Goal: Use online tool/utility: Utilize a website feature to perform a specific function

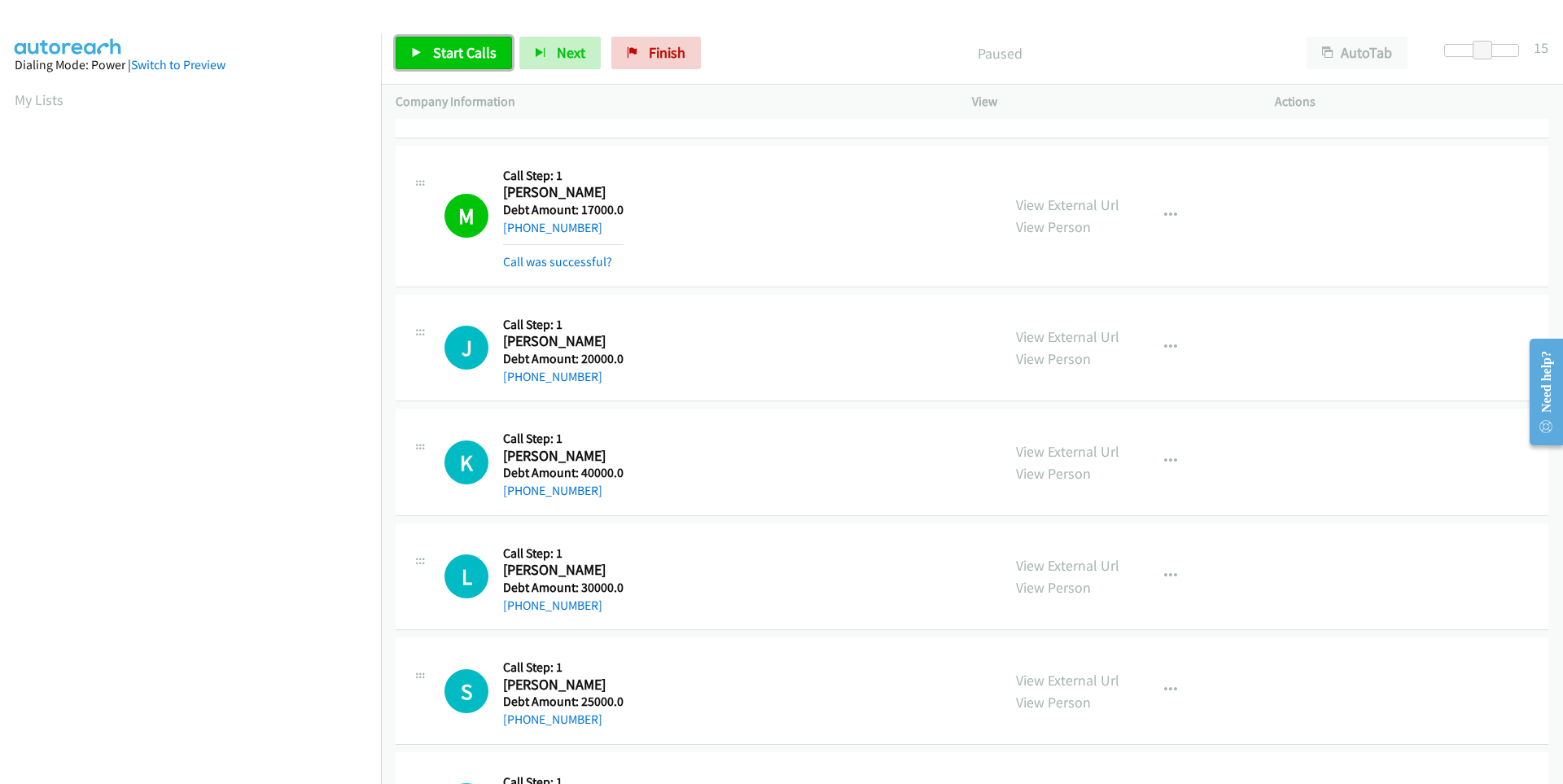
click at [447, 53] on span "Start Calls" at bounding box center [464, 51] width 63 height 18
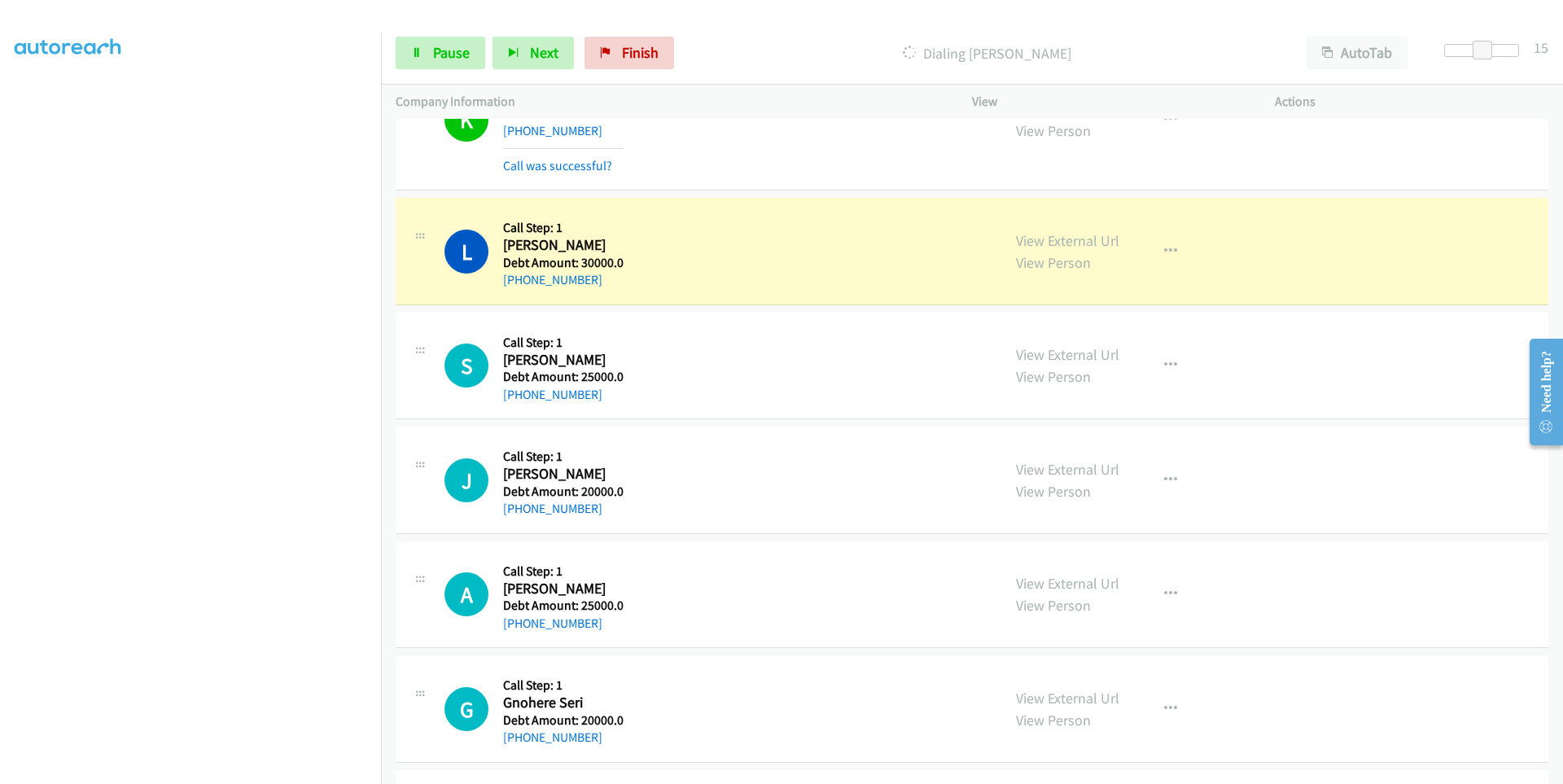
scroll to position [104, 0]
drag, startPoint x: 614, startPoint y: 278, endPoint x: 519, endPoint y: 287, distance: 95.4
click at [519, 287] on div "[PHONE_NUMBER]" at bounding box center [563, 280] width 120 height 19
copy link "[PHONE_NUMBER]"
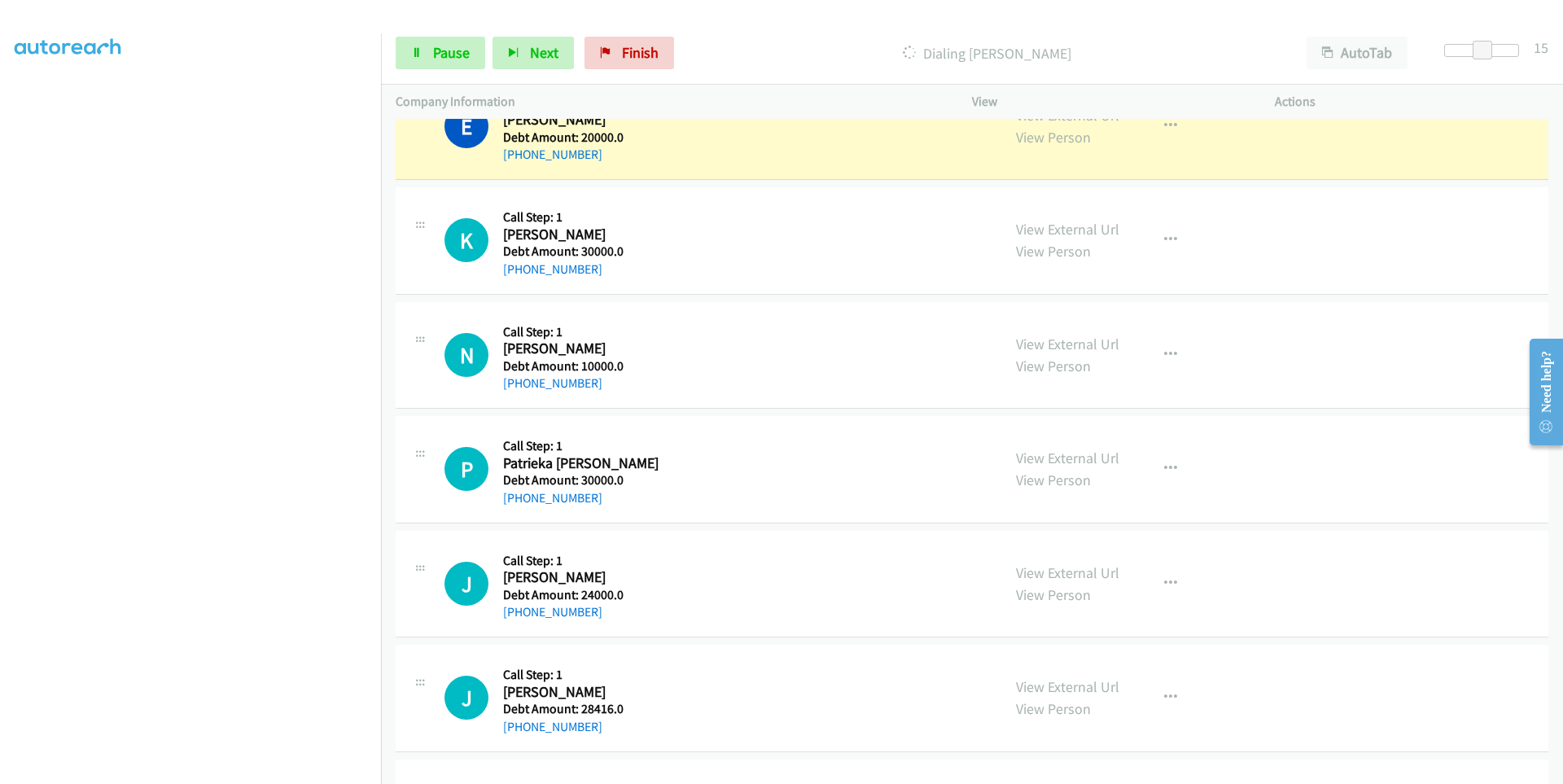
scroll to position [19979, 0]
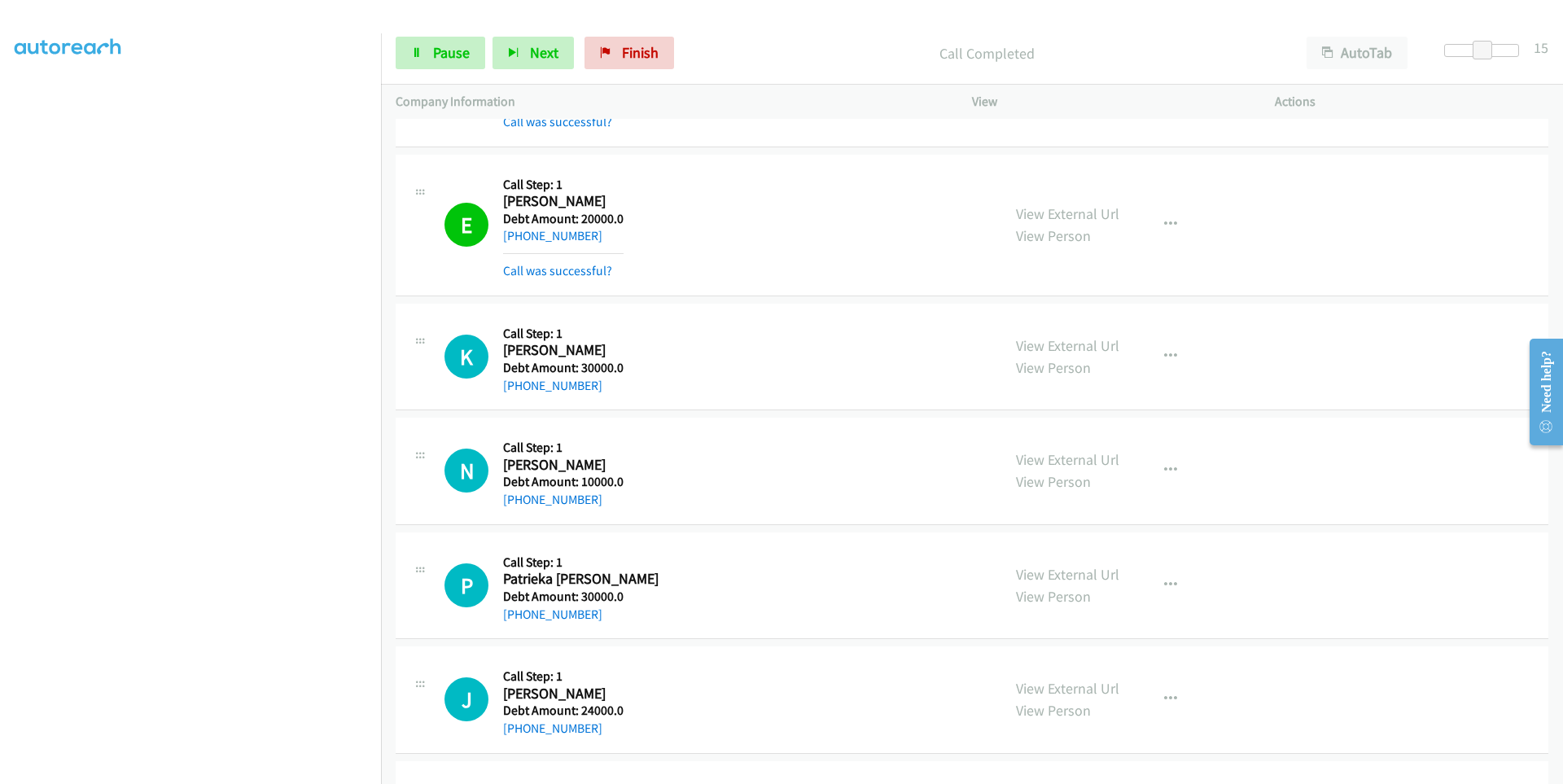
click at [603, 237] on div "[PHONE_NUMBER]" at bounding box center [563, 235] width 120 height 19
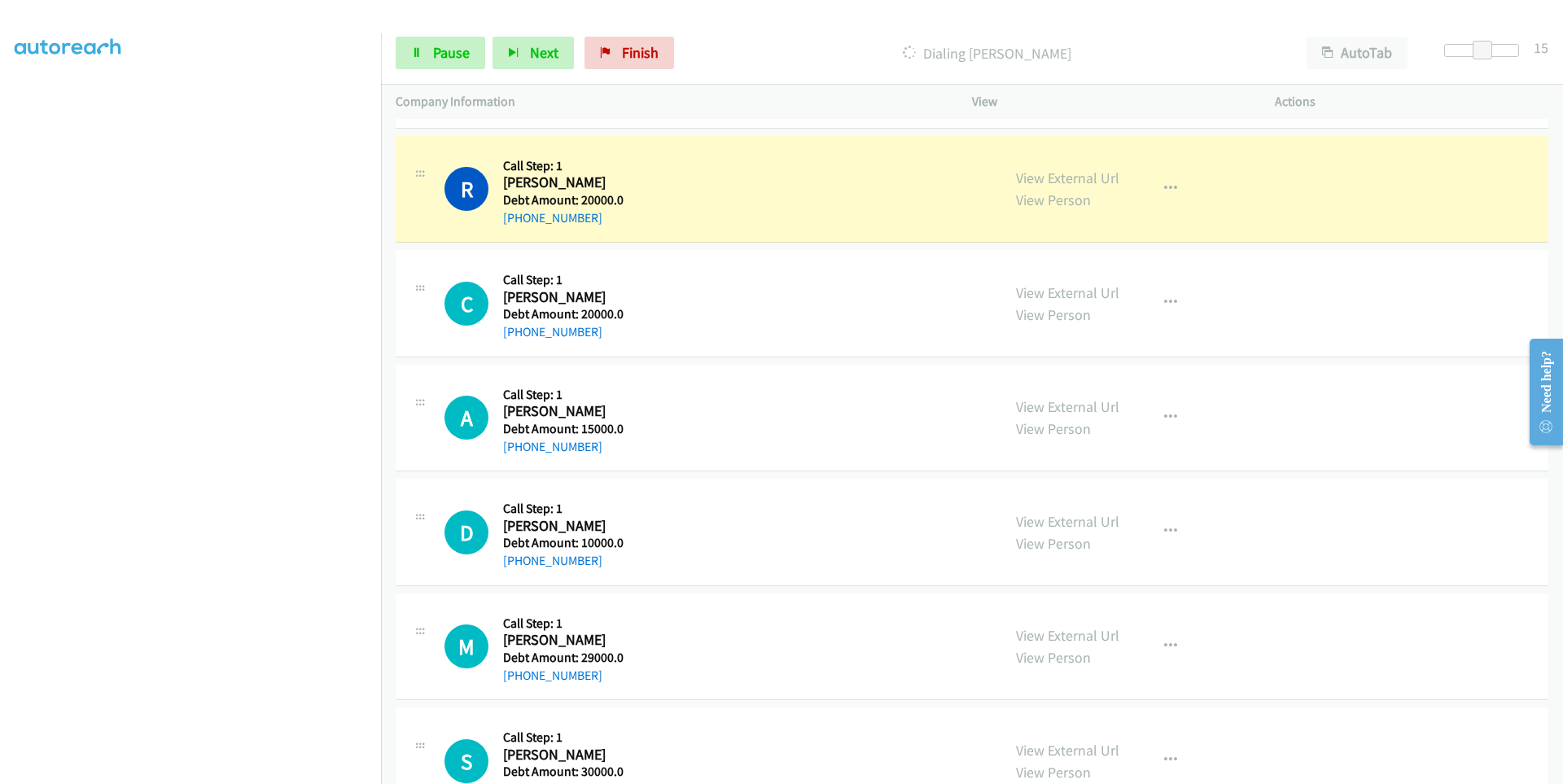
scroll to position [22660, 0]
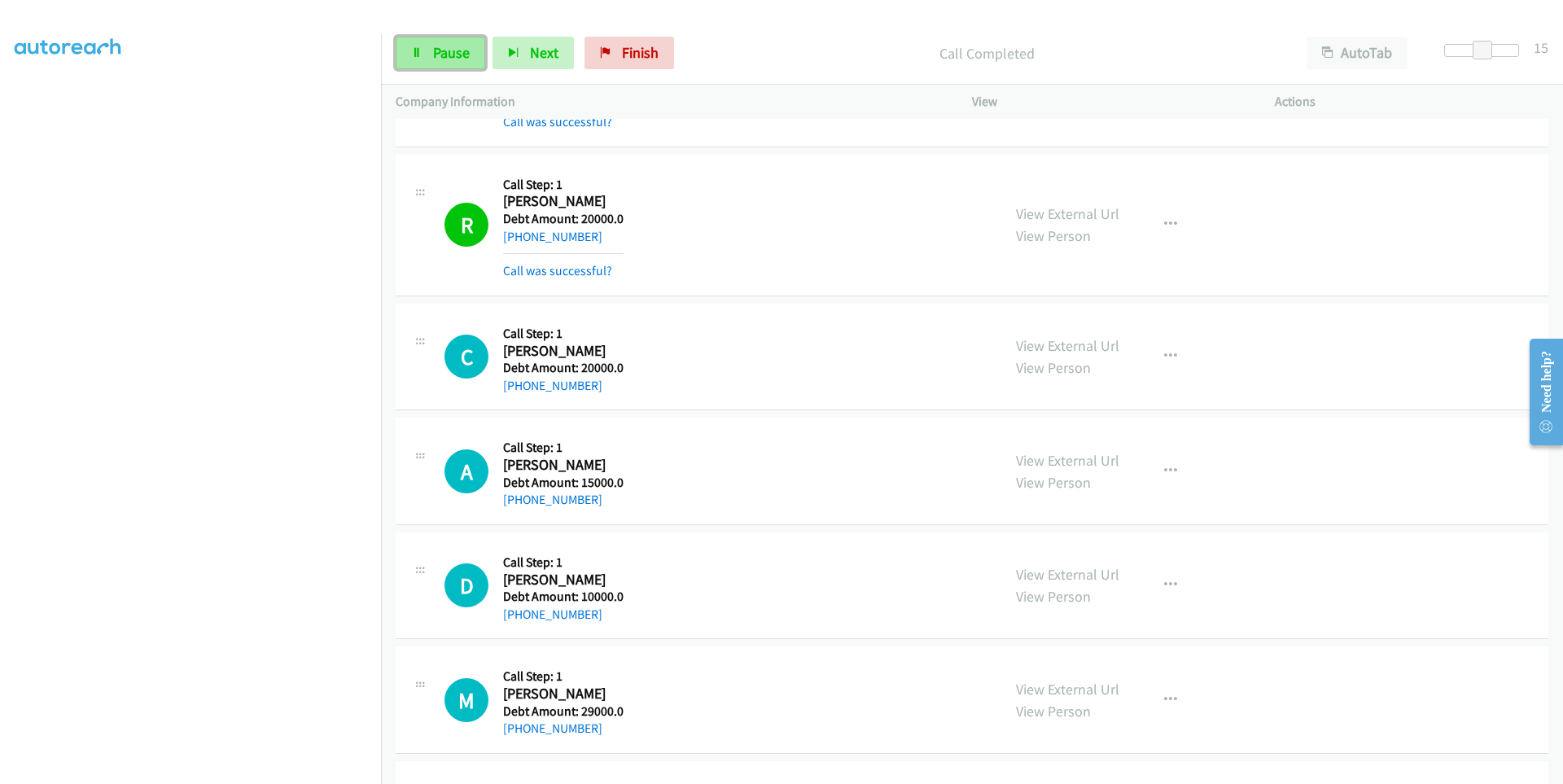
click at [431, 43] on link "Pause" at bounding box center [440, 53] width 89 height 33
click at [417, 52] on icon at bounding box center [417, 54] width 12 height 12
click at [430, 58] on link "Pause" at bounding box center [440, 53] width 89 height 33
click at [454, 47] on span "Start Calls" at bounding box center [464, 51] width 63 height 18
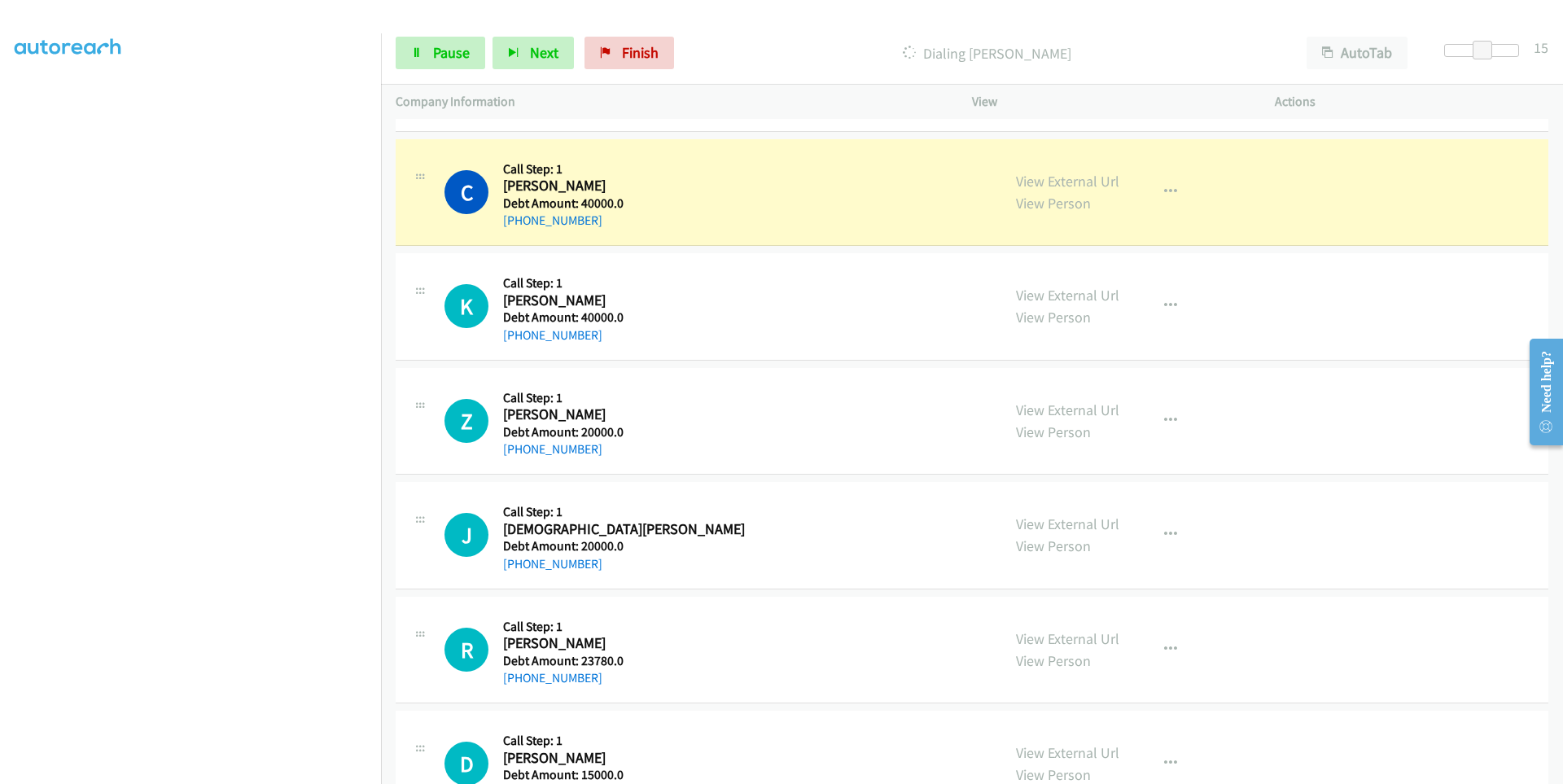
scroll to position [29761, 0]
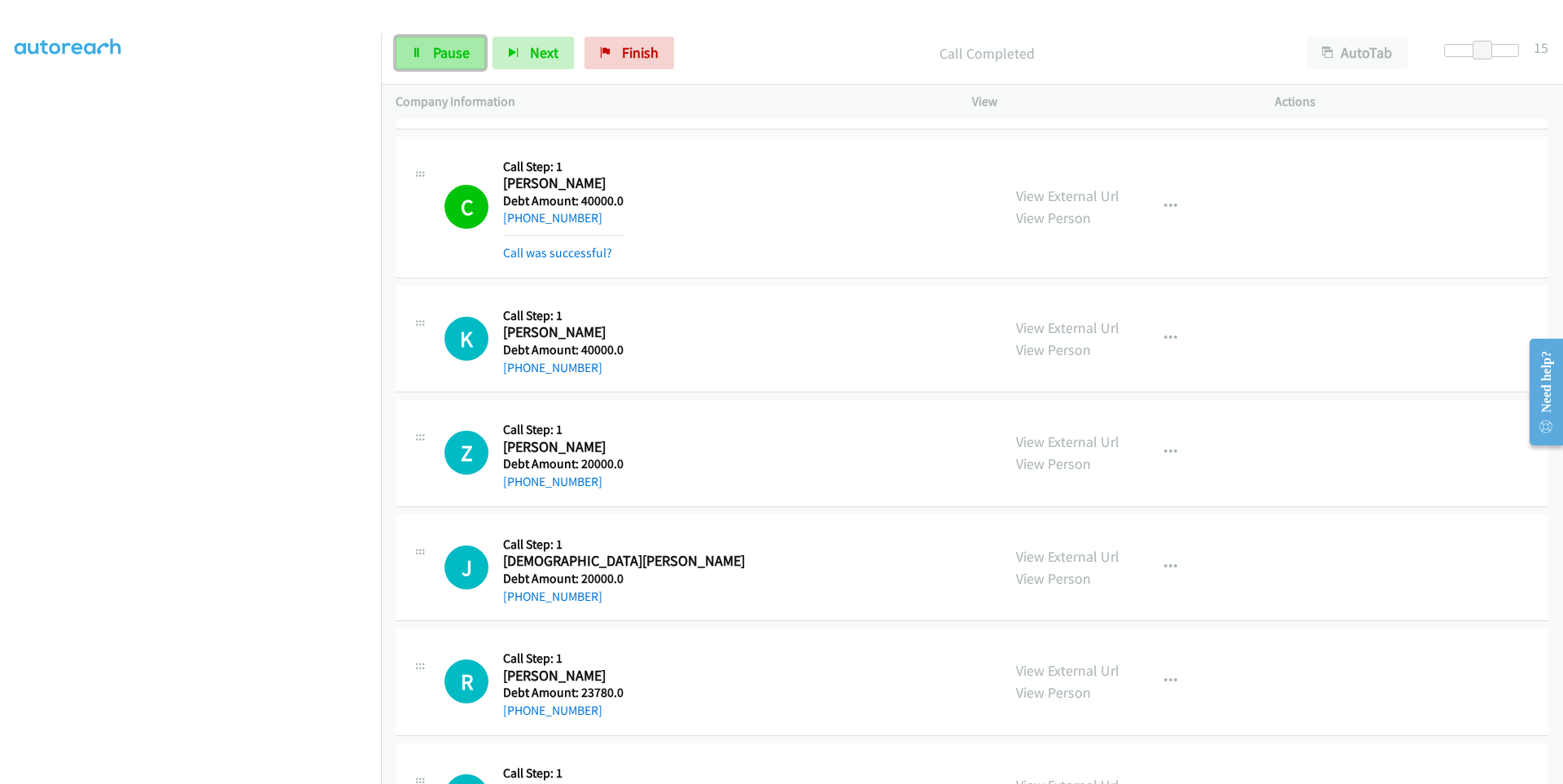
click at [442, 66] on link "Pause" at bounding box center [440, 53] width 89 height 33
click at [414, 48] on icon at bounding box center [417, 54] width 12 height 12
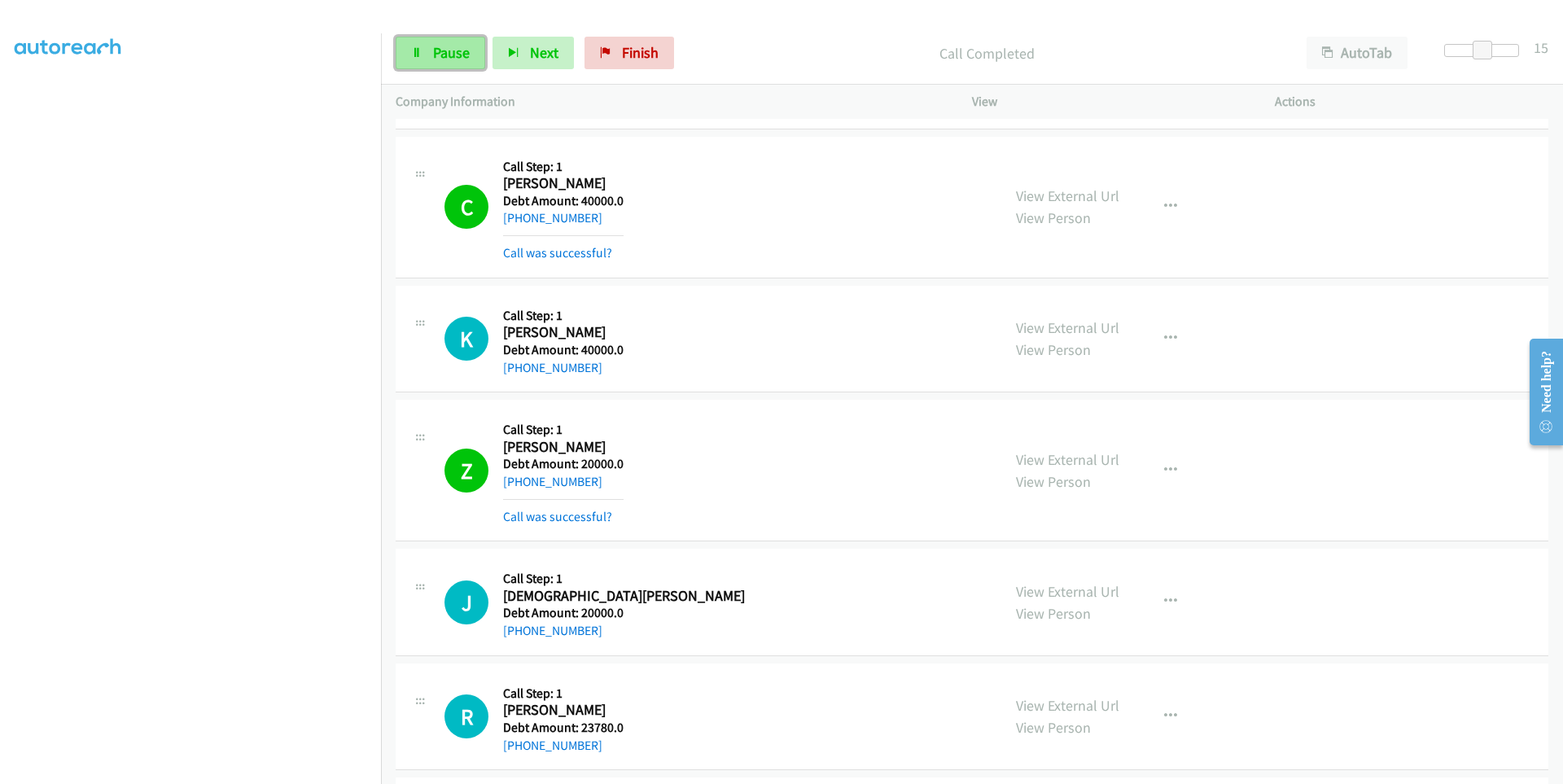
click at [414, 59] on link "Pause" at bounding box center [440, 53] width 89 height 33
click at [462, 63] on link "Start Calls" at bounding box center [454, 53] width 116 height 33
click at [460, 59] on span "Pause" at bounding box center [452, 51] width 37 height 18
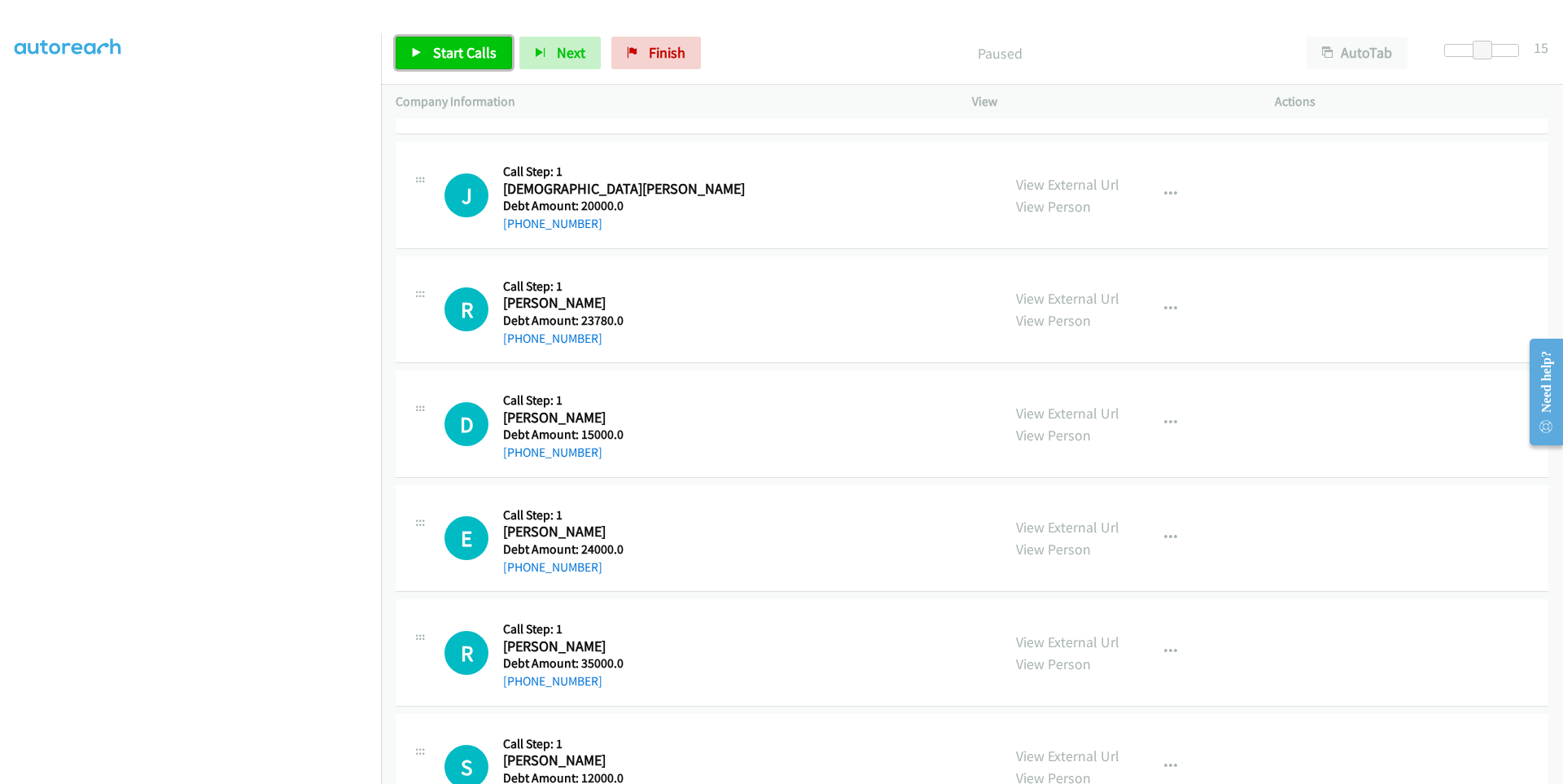
click at [434, 61] on span "Start Calls" at bounding box center [464, 51] width 63 height 18
click at [453, 53] on span "Pause" at bounding box center [452, 51] width 37 height 18
click at [453, 53] on span "Start Calls" at bounding box center [464, 51] width 63 height 18
click at [417, 58] on icon at bounding box center [417, 54] width 12 height 12
click at [417, 57] on icon at bounding box center [417, 54] width 12 height 12
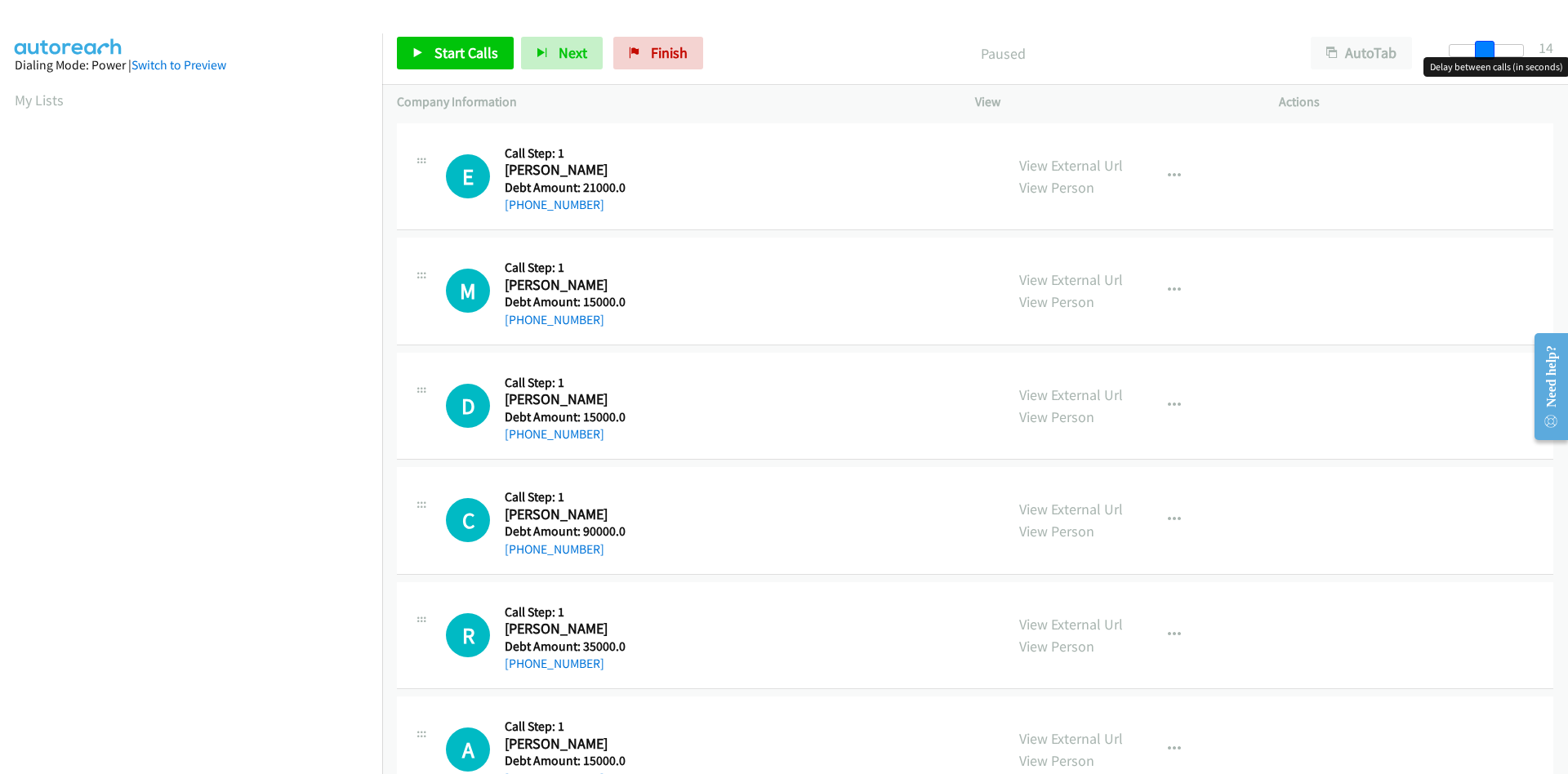
drag, startPoint x: 1461, startPoint y: 53, endPoint x: 1495, endPoint y: 50, distance: 34.1
click at [1495, 50] on div at bounding box center [1485, 50] width 75 height 13
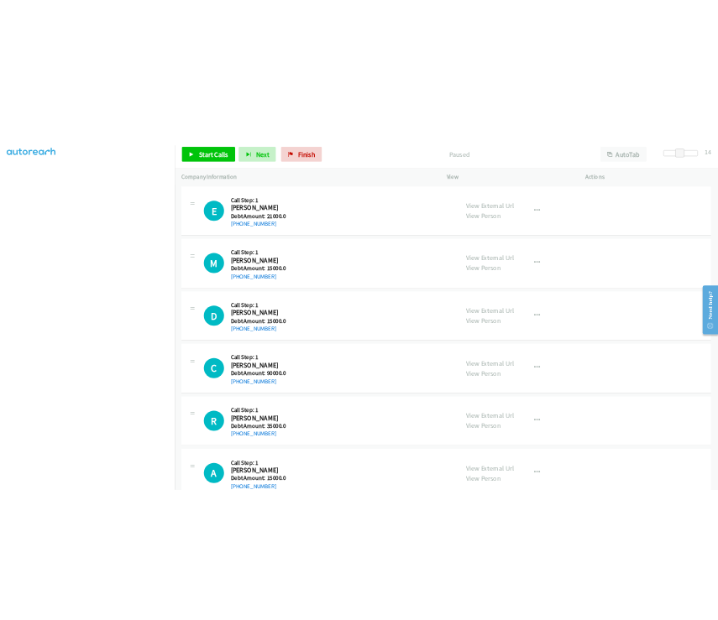
scroll to position [97, 0]
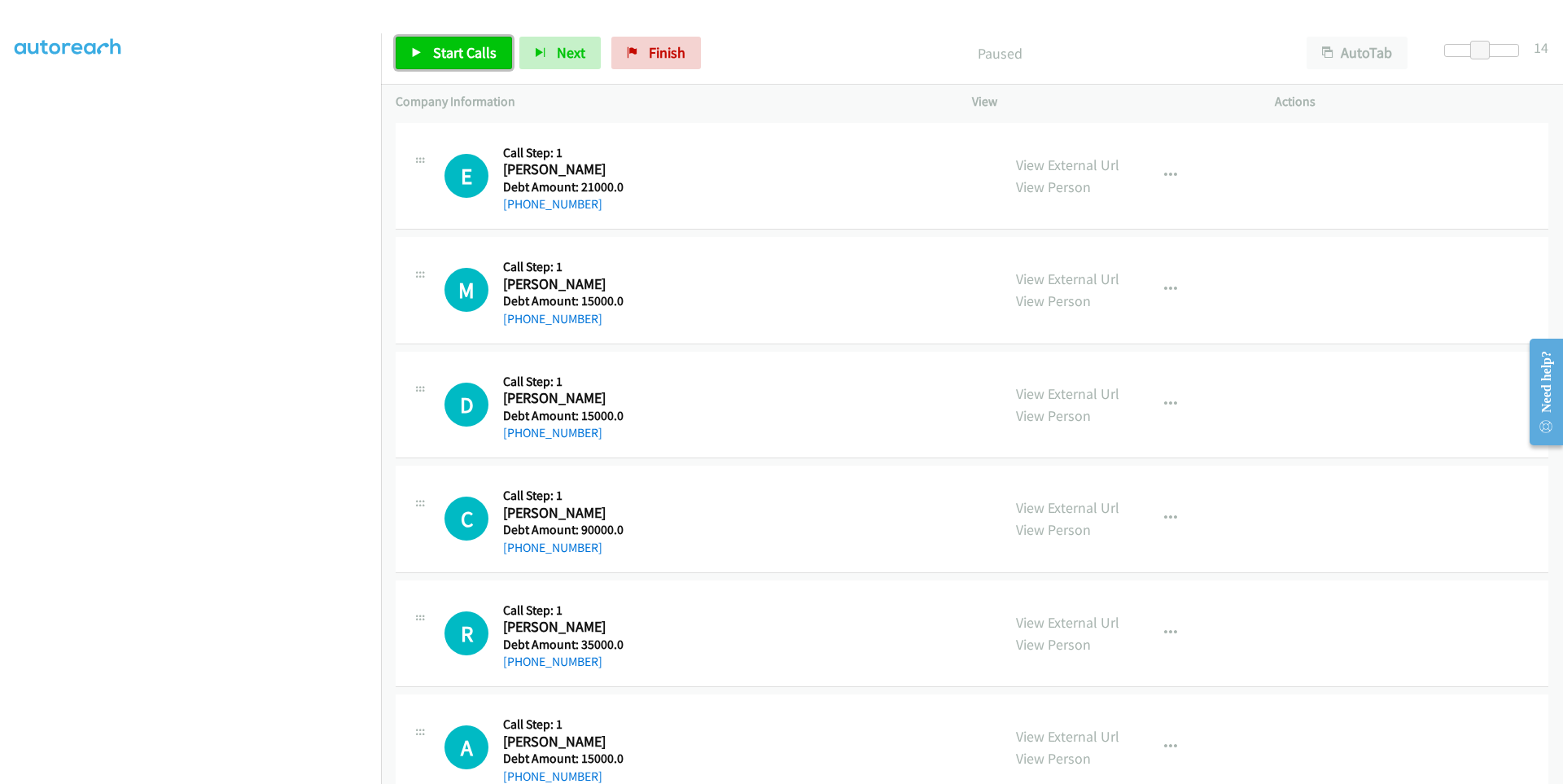
click at [433, 53] on span "Start Calls" at bounding box center [464, 51] width 63 height 18
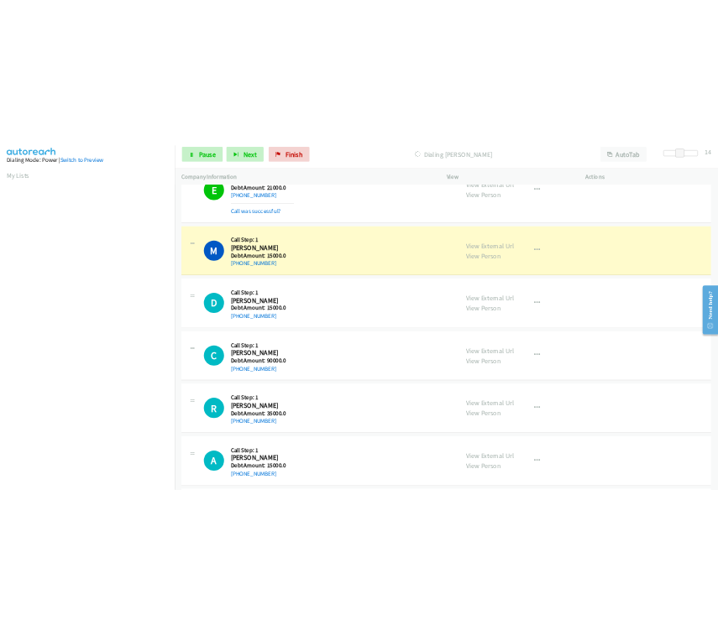
scroll to position [133, 0]
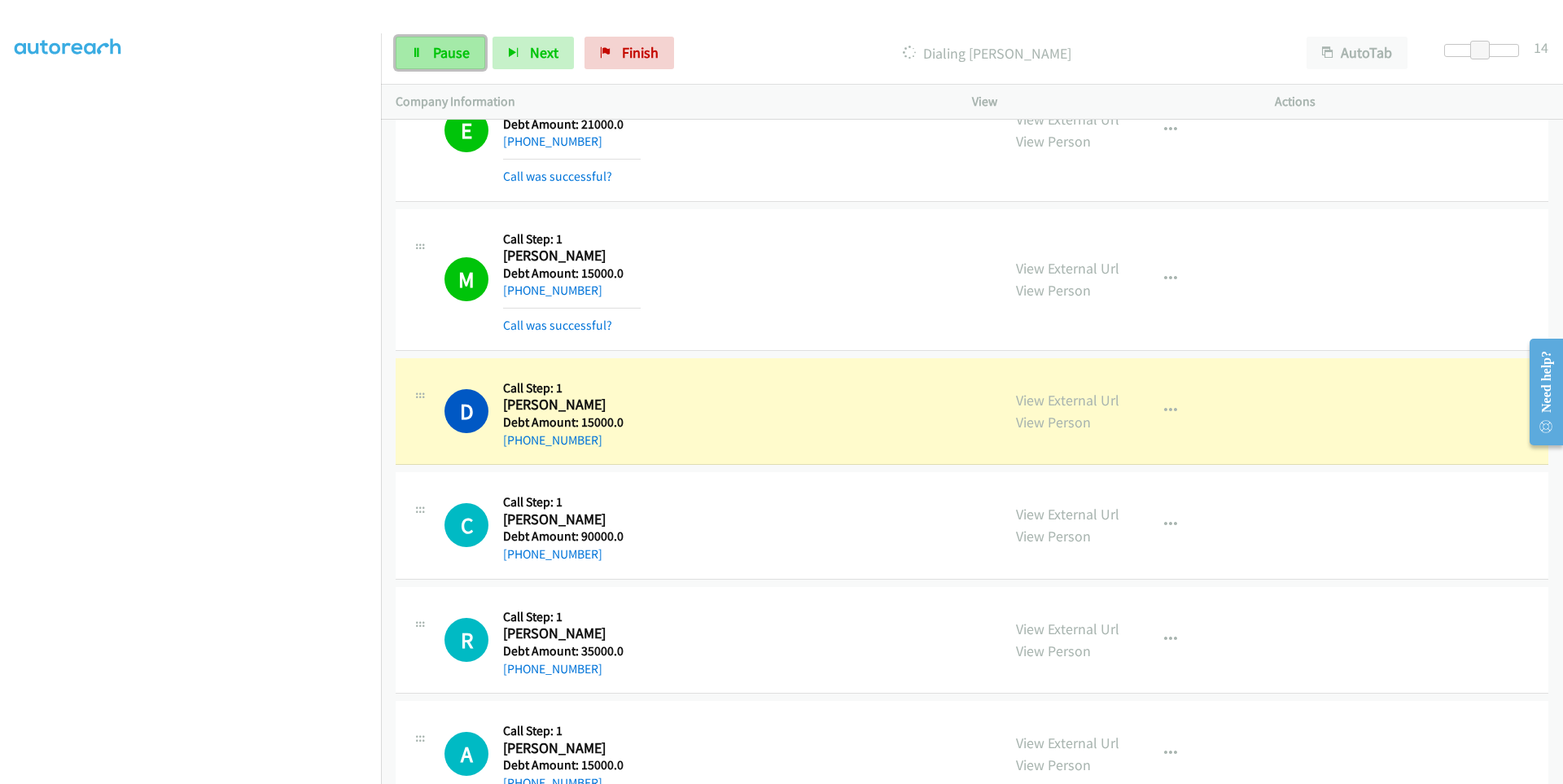
click at [424, 55] on link "Pause" at bounding box center [440, 53] width 89 height 33
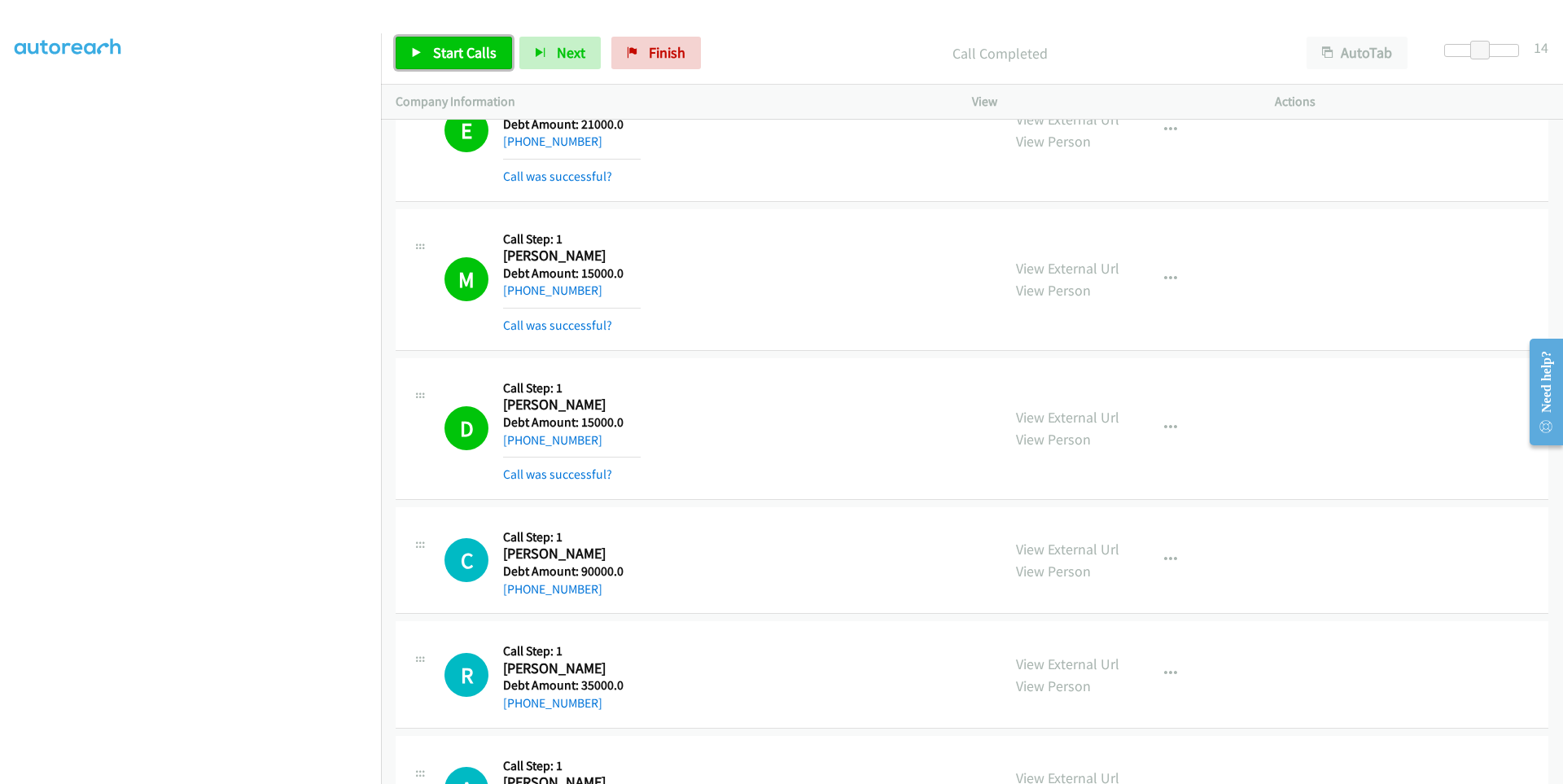
drag, startPoint x: 409, startPoint y: 45, endPoint x: 366, endPoint y: 320, distance: 278.3
click at [409, 45] on link "Start Calls" at bounding box center [454, 53] width 116 height 33
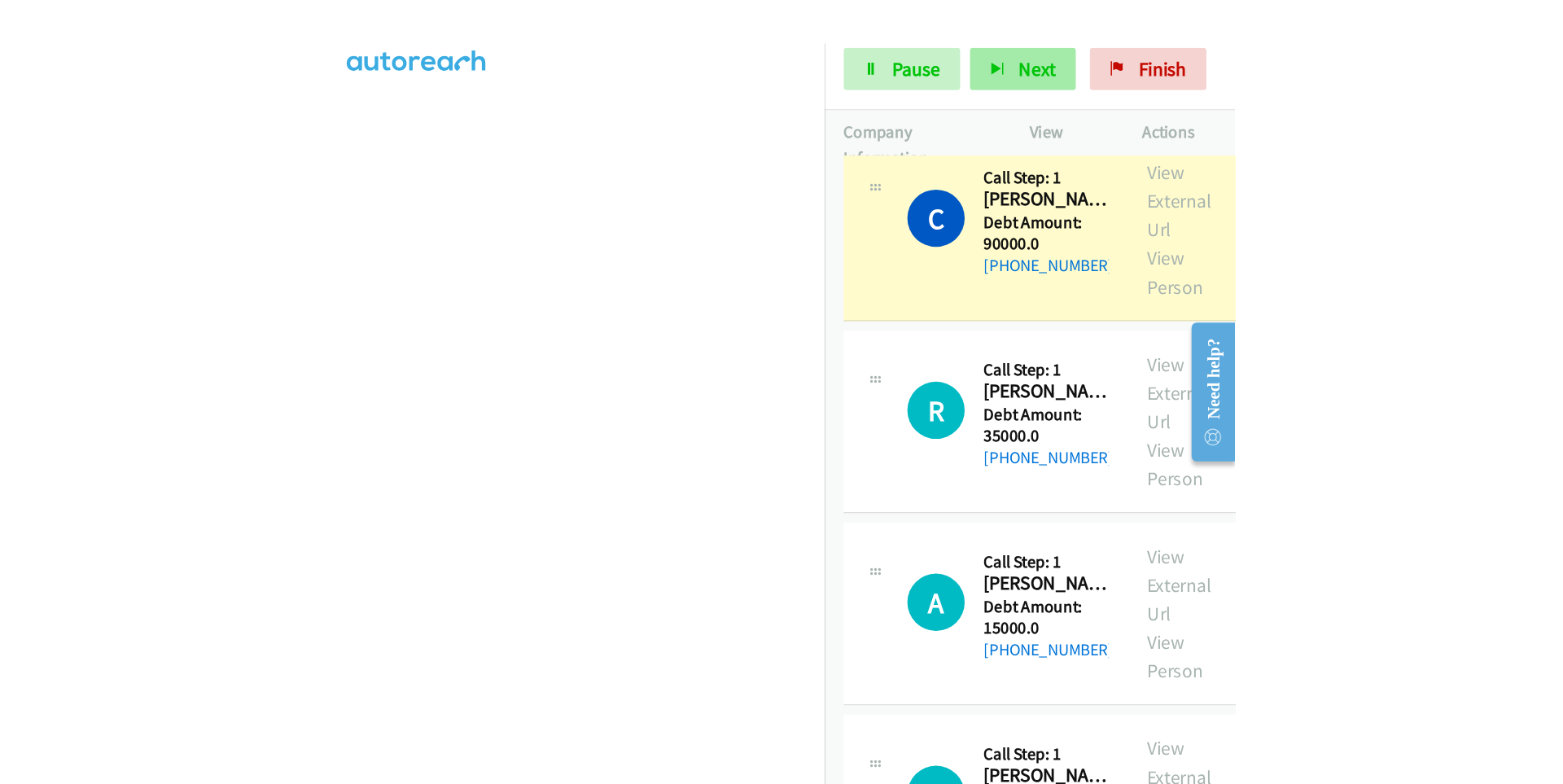
scroll to position [464, 0]
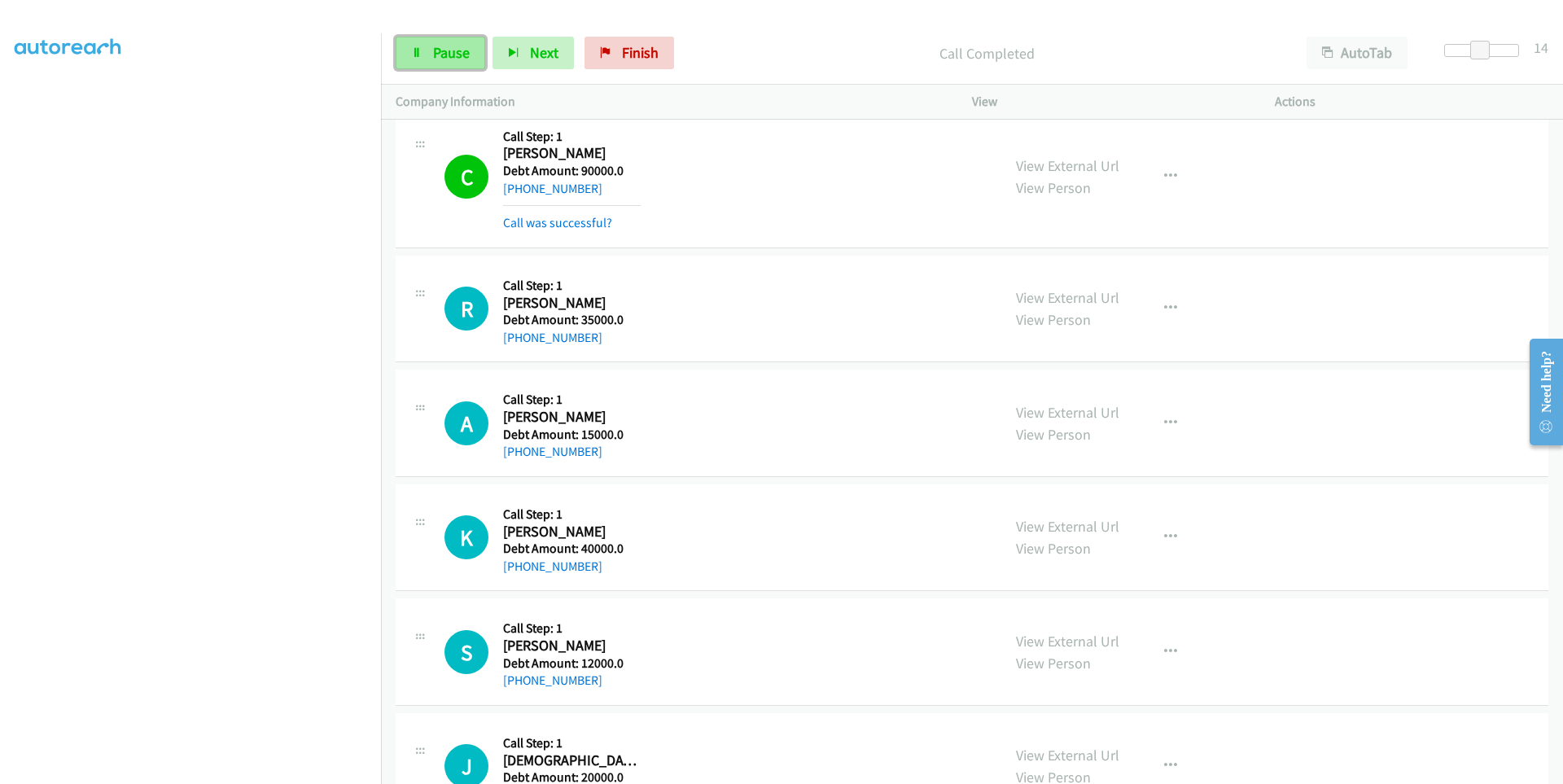
click at [425, 56] on link "Pause" at bounding box center [440, 53] width 89 height 33
click at [437, 45] on span "Start Calls" at bounding box center [464, 51] width 63 height 18
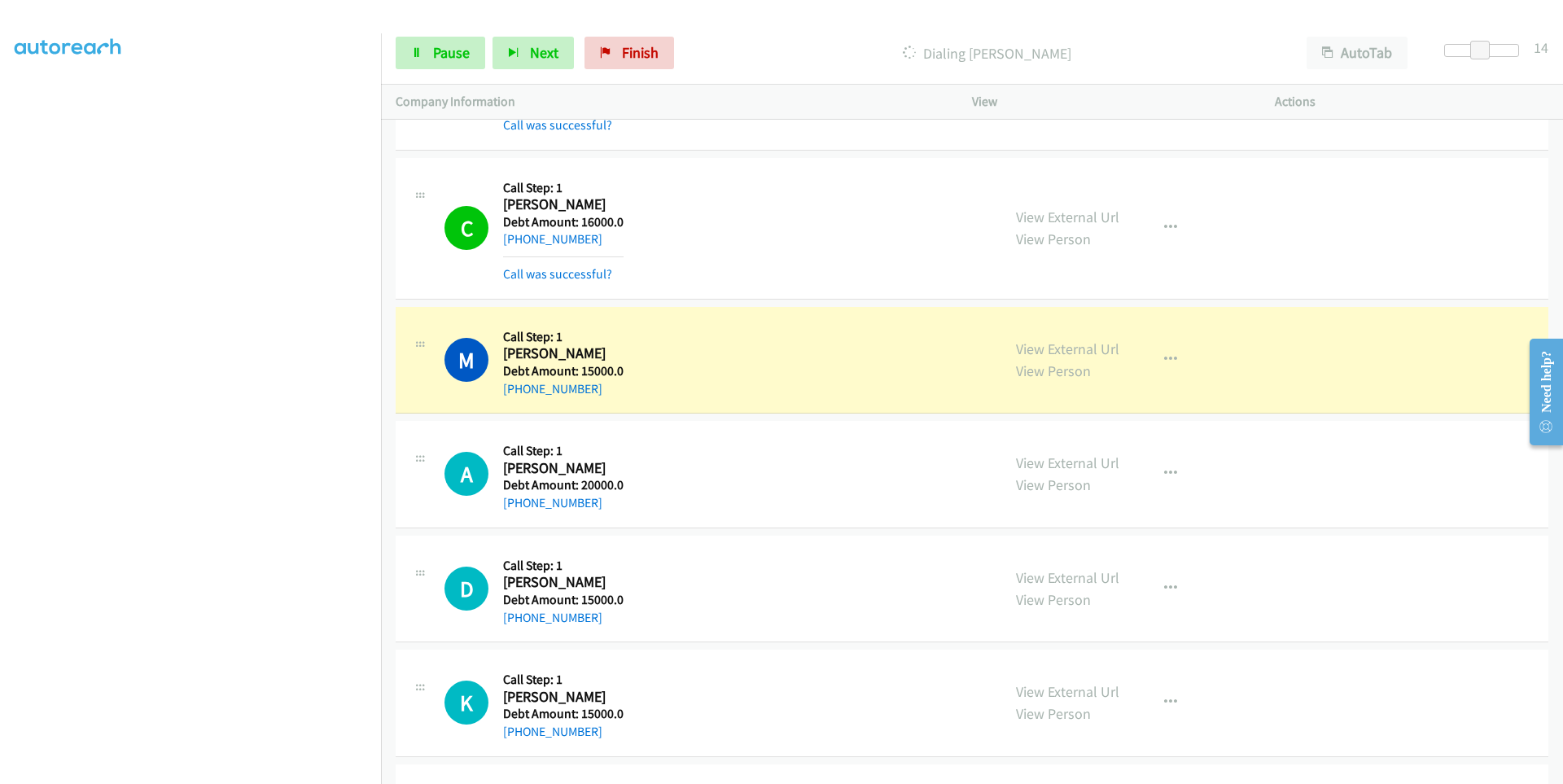
scroll to position [5671, 0]
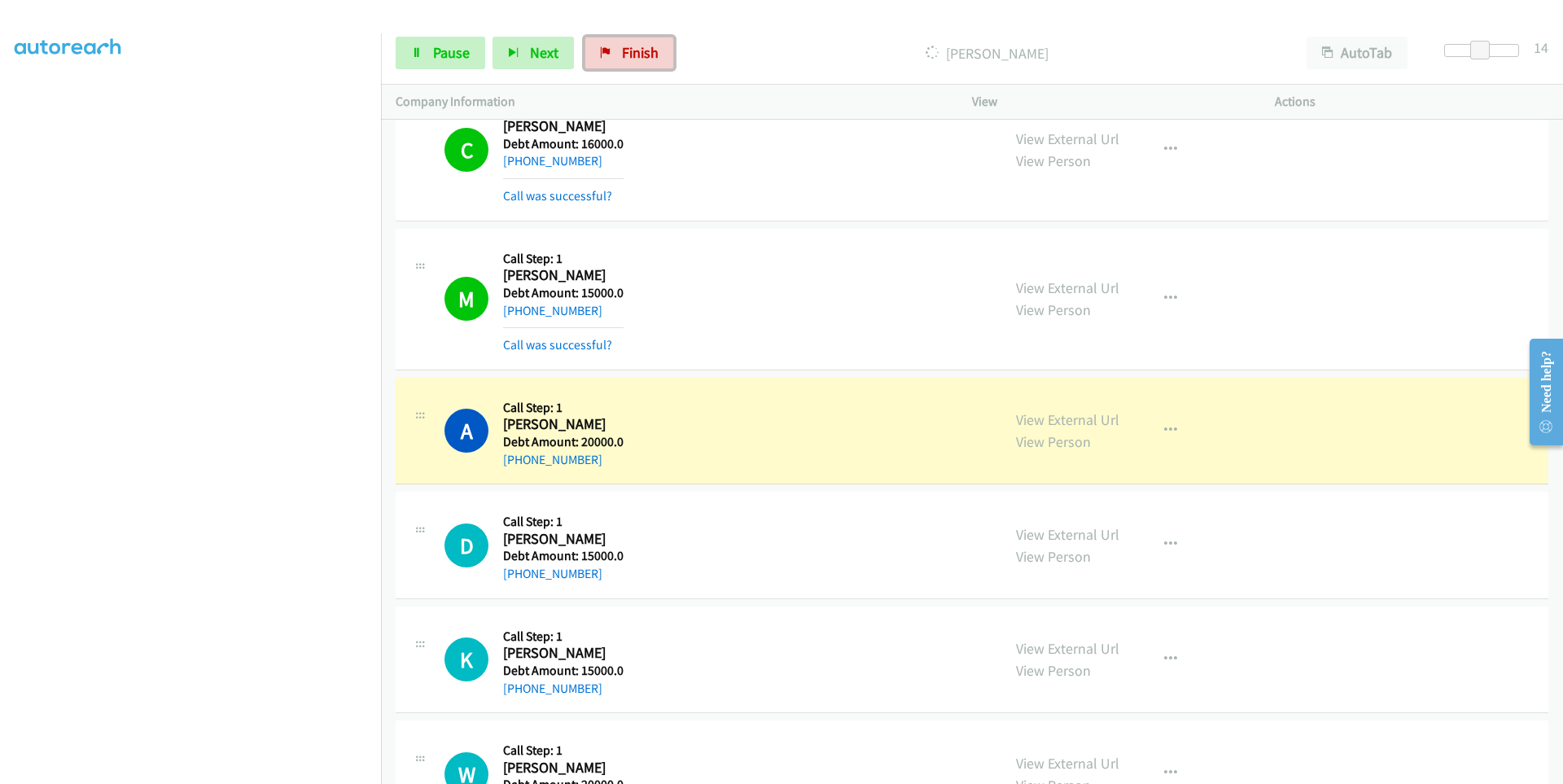
drag, startPoint x: 657, startPoint y: 60, endPoint x: 868, endPoint y: 90, distance: 213.1
click at [657, 59] on link "Finish" at bounding box center [629, 53] width 89 height 33
